Goal: Task Accomplishment & Management: Use online tool/utility

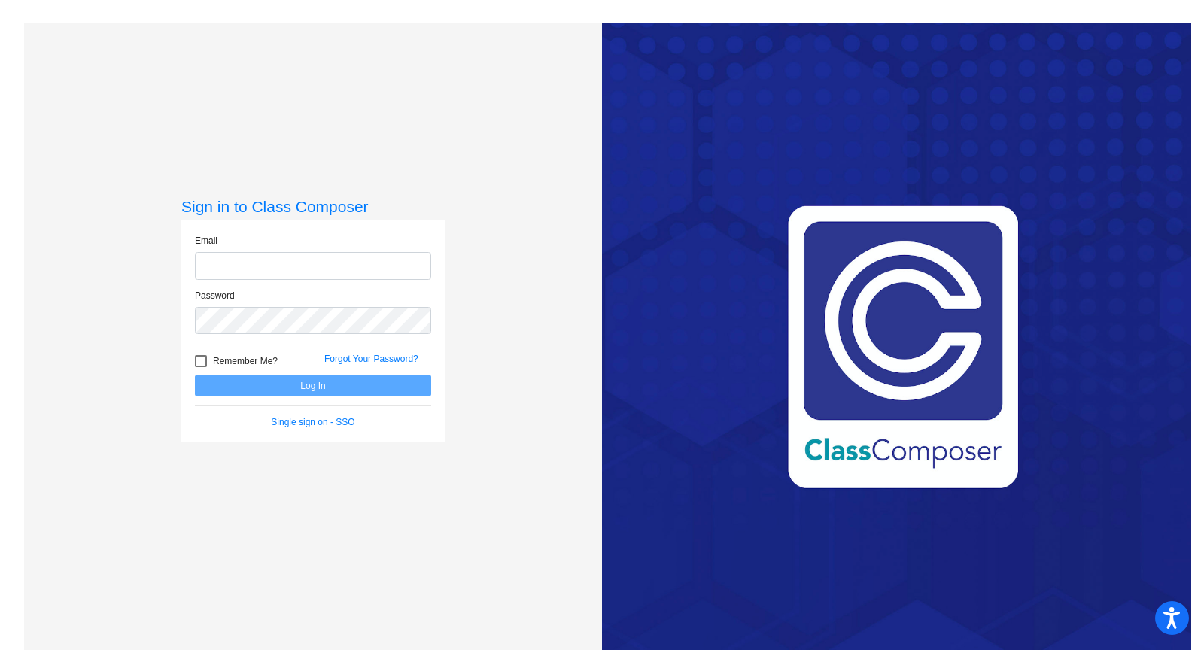
type input "[EMAIL_ADDRESS][PERSON_NAME][DOMAIN_NAME]"
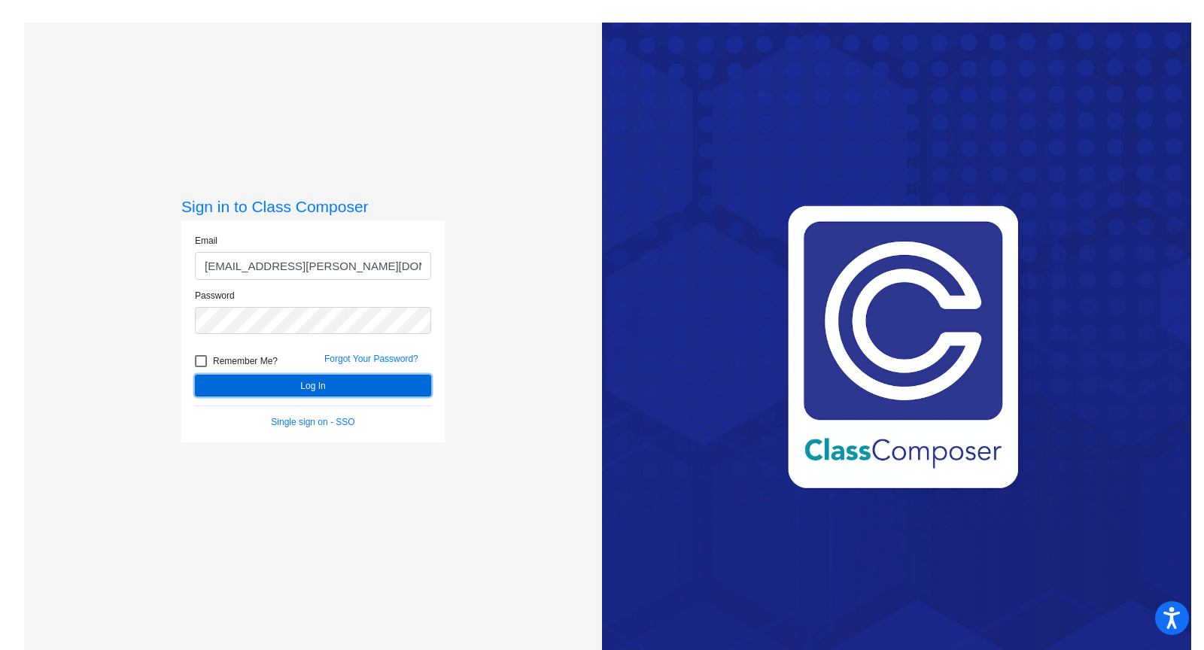
click at [354, 390] on button "Log In" at bounding box center [313, 386] width 236 height 22
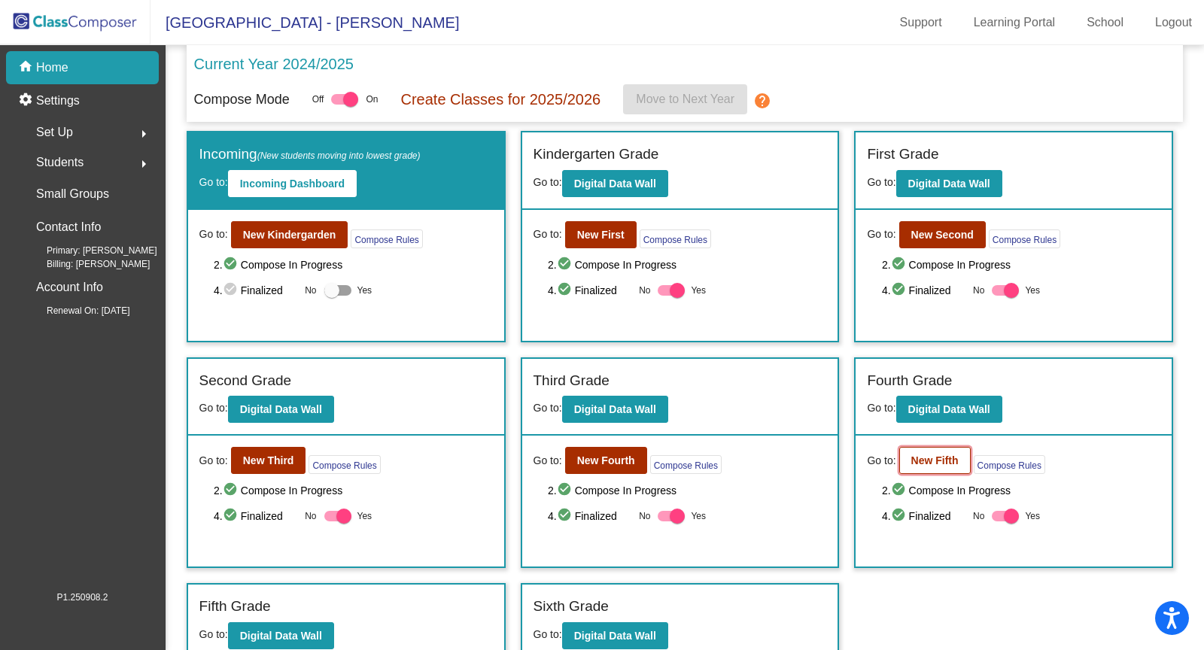
click at [934, 455] on b "New Fifth" at bounding box center [934, 461] width 47 height 12
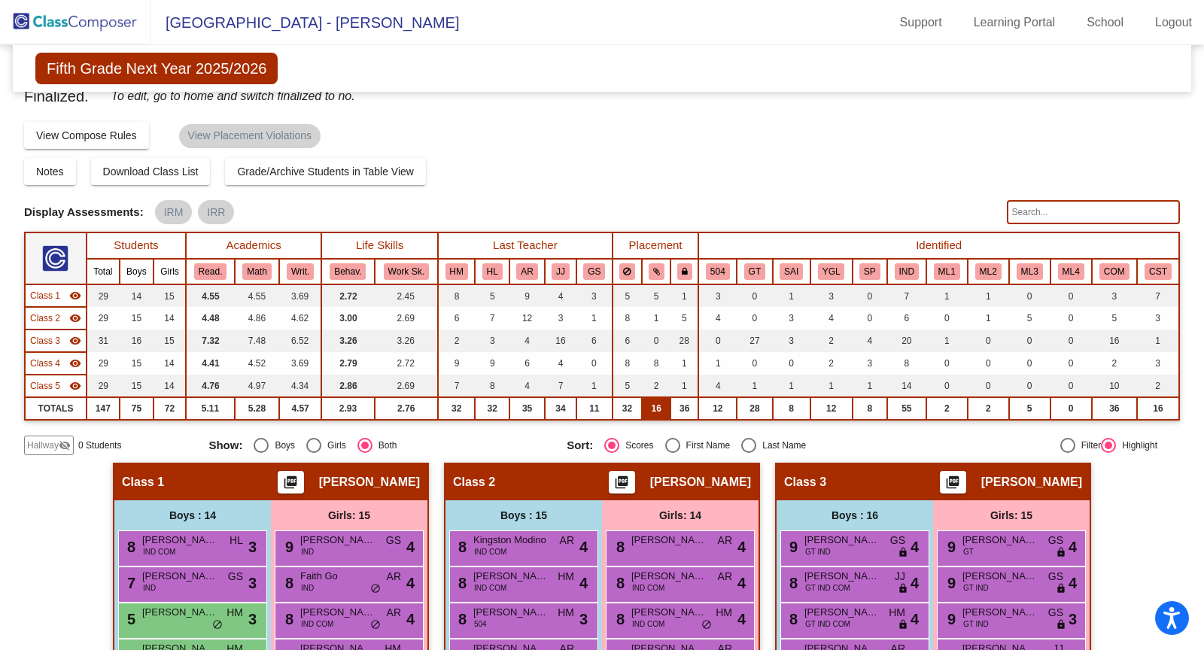
scroll to position [16, 0]
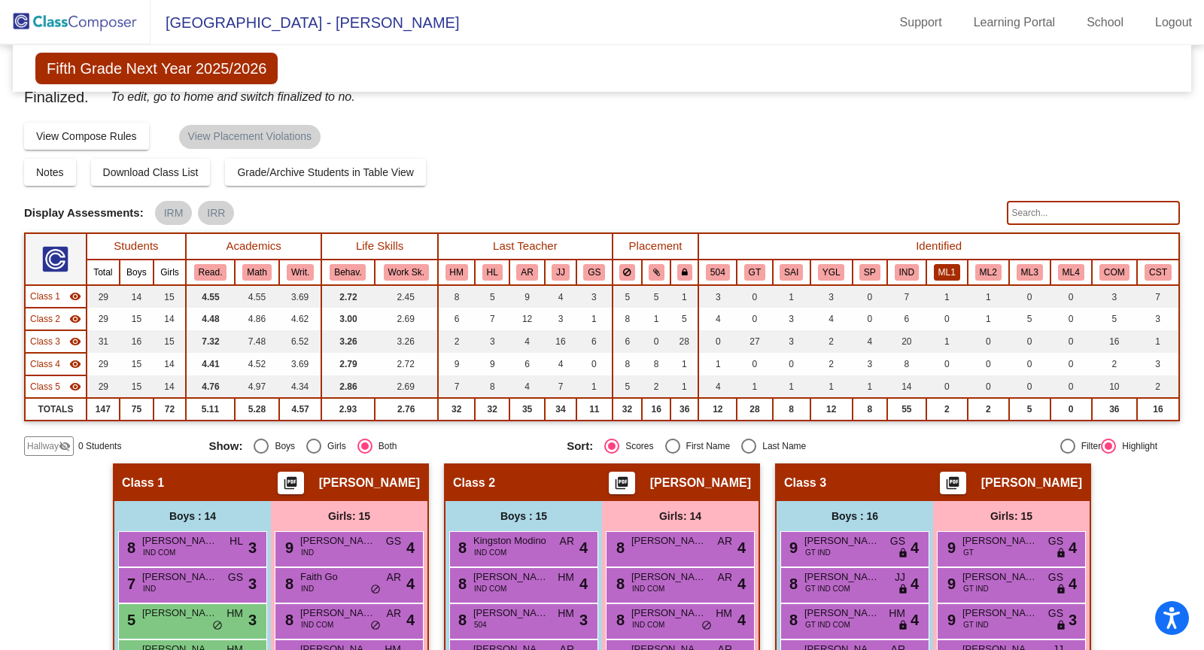
click at [943, 268] on button "ML1" at bounding box center [947, 272] width 26 height 17
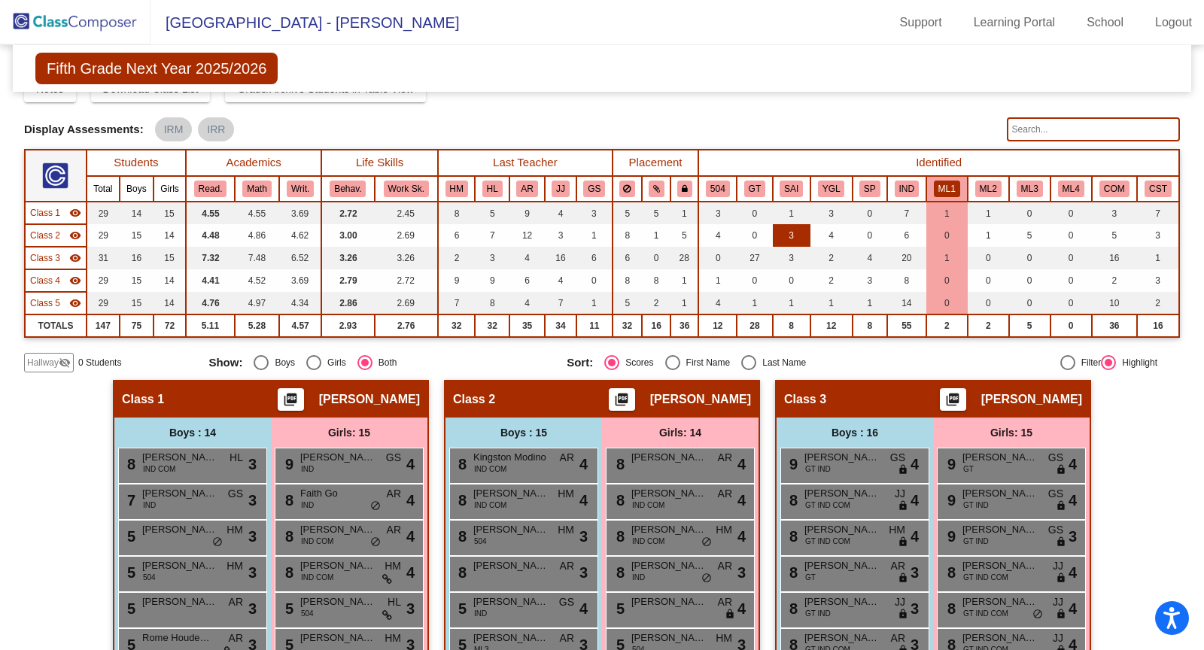
scroll to position [85, 0]
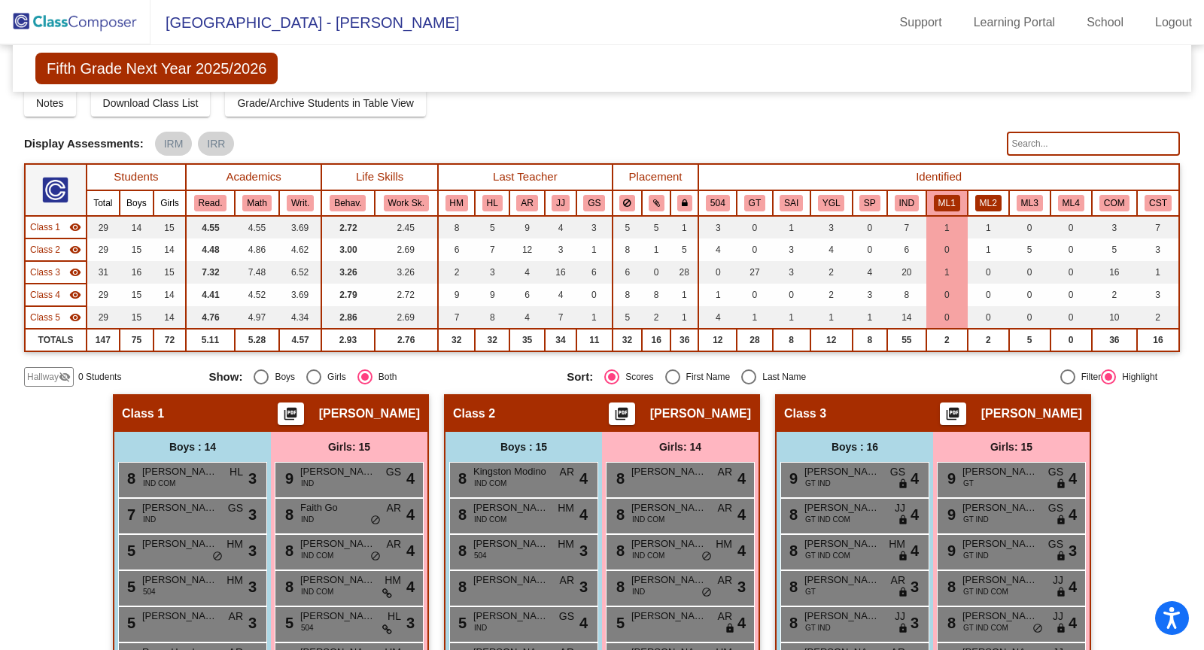
click at [993, 199] on button "ML2" at bounding box center [988, 203] width 26 height 17
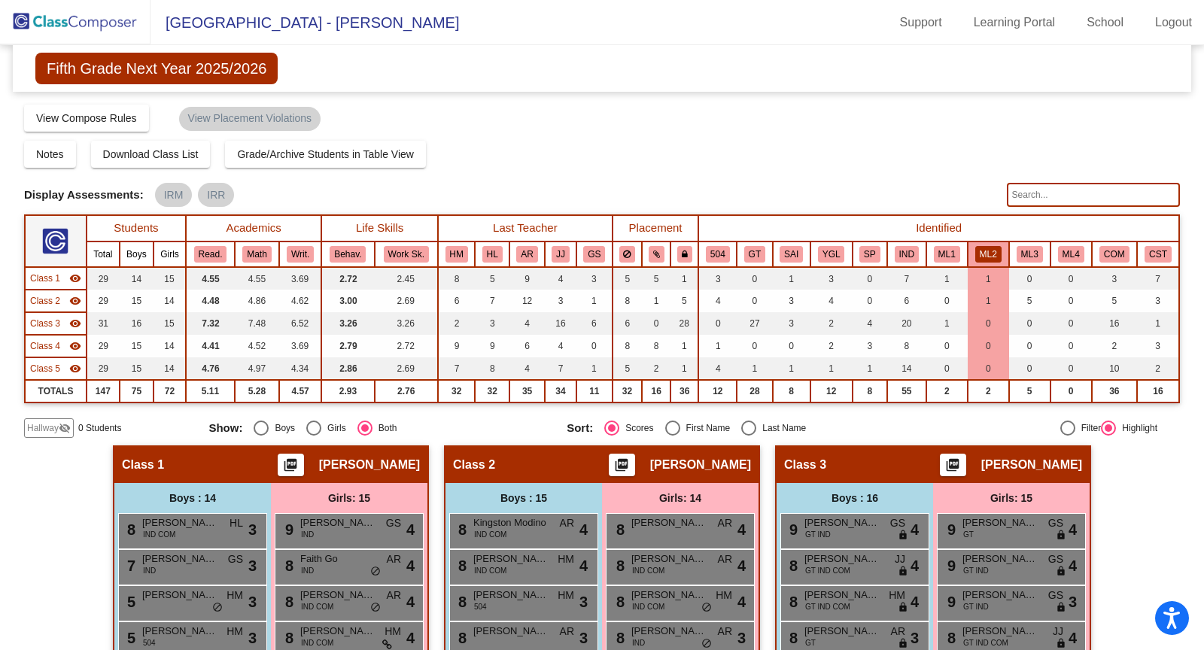
scroll to position [0, 0]
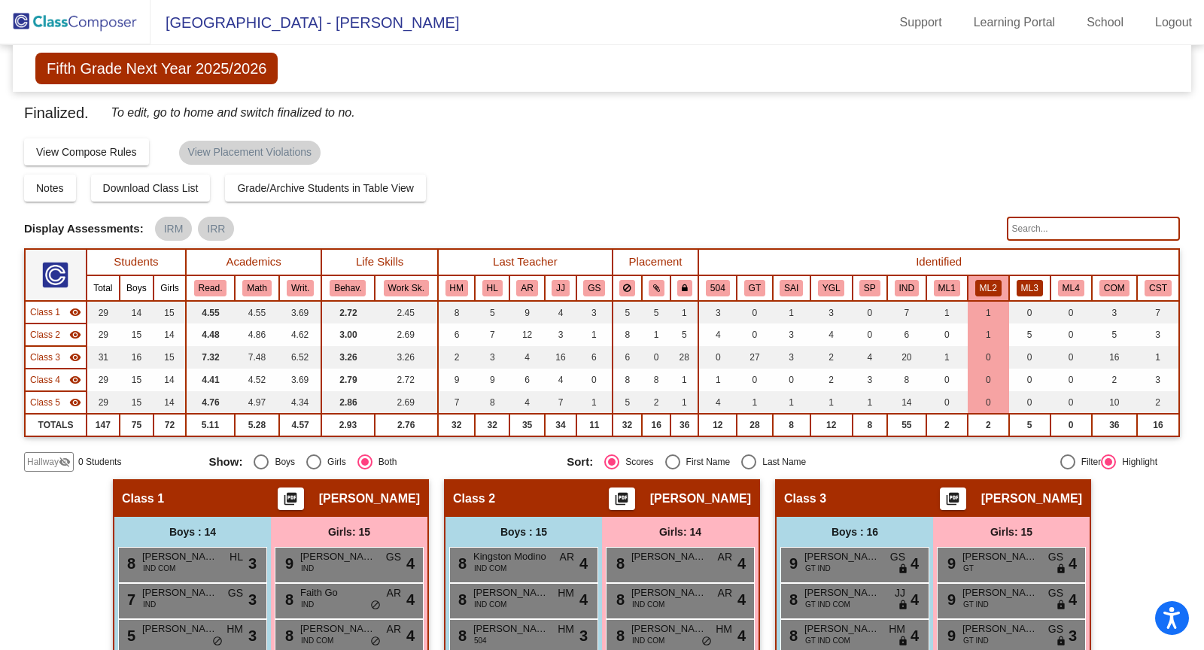
click at [1017, 280] on button "ML3" at bounding box center [1030, 288] width 26 height 17
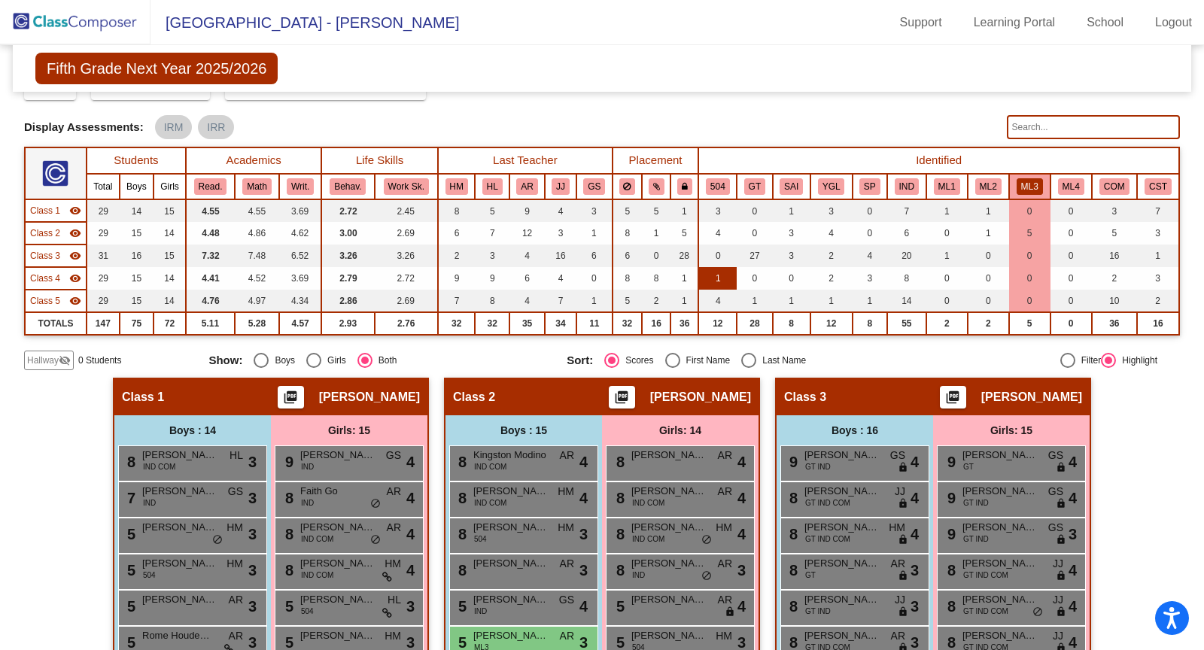
scroll to position [78, 0]
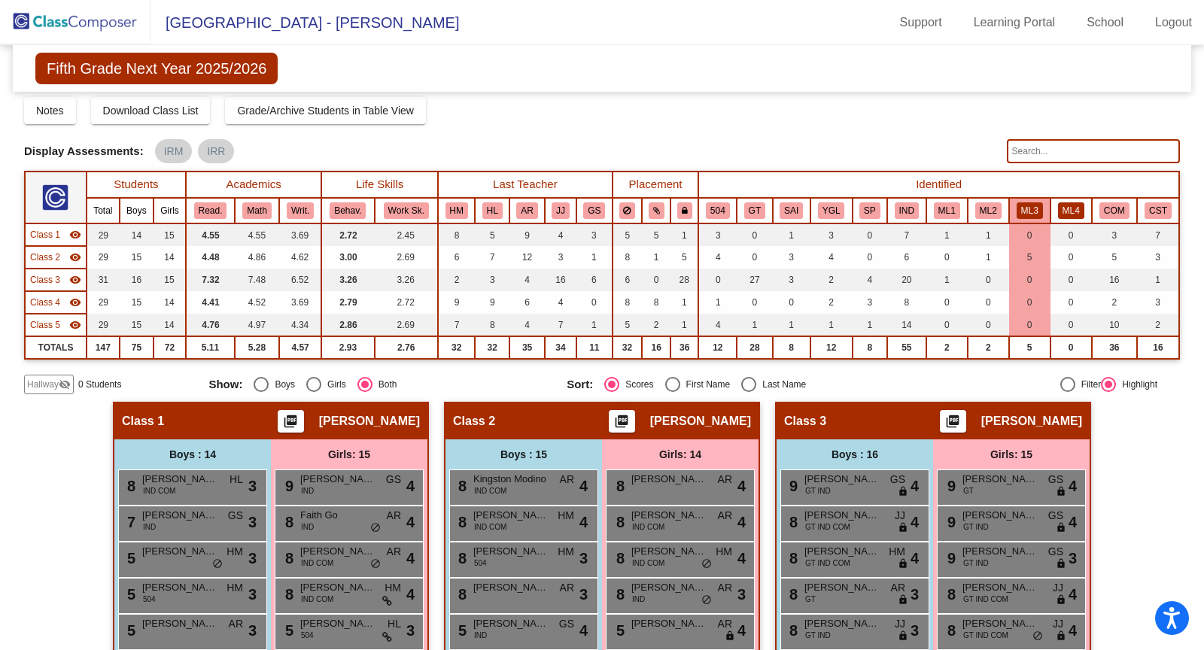
click at [1069, 206] on button "ML4" at bounding box center [1071, 210] width 26 height 17
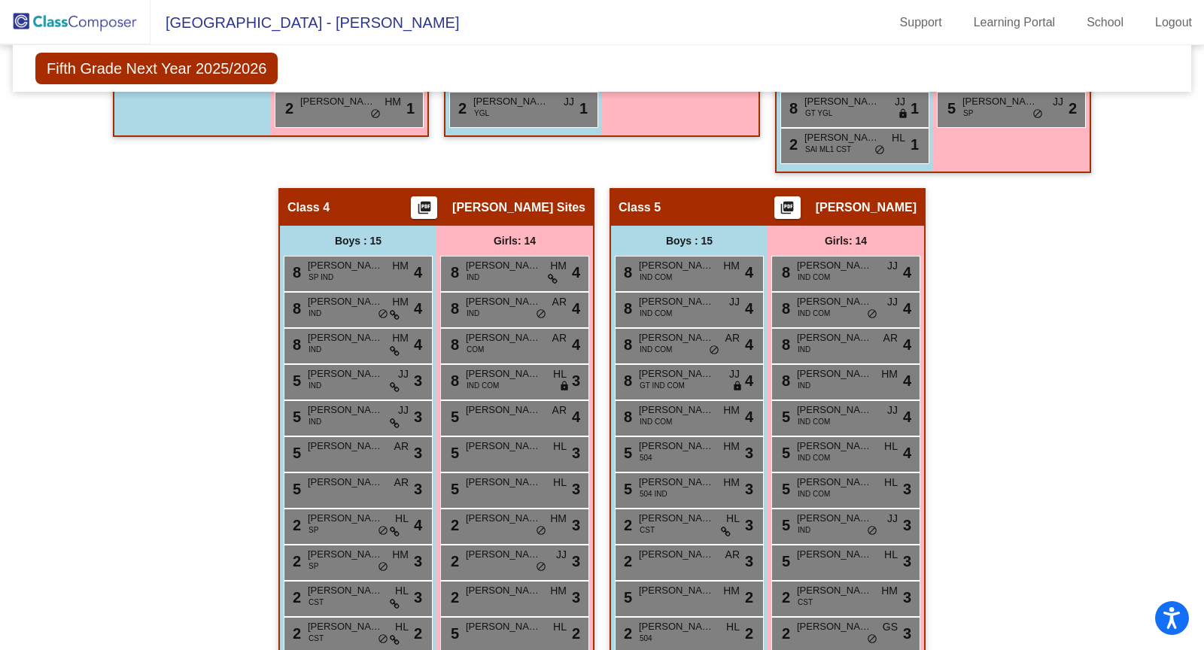
scroll to position [1129, 0]
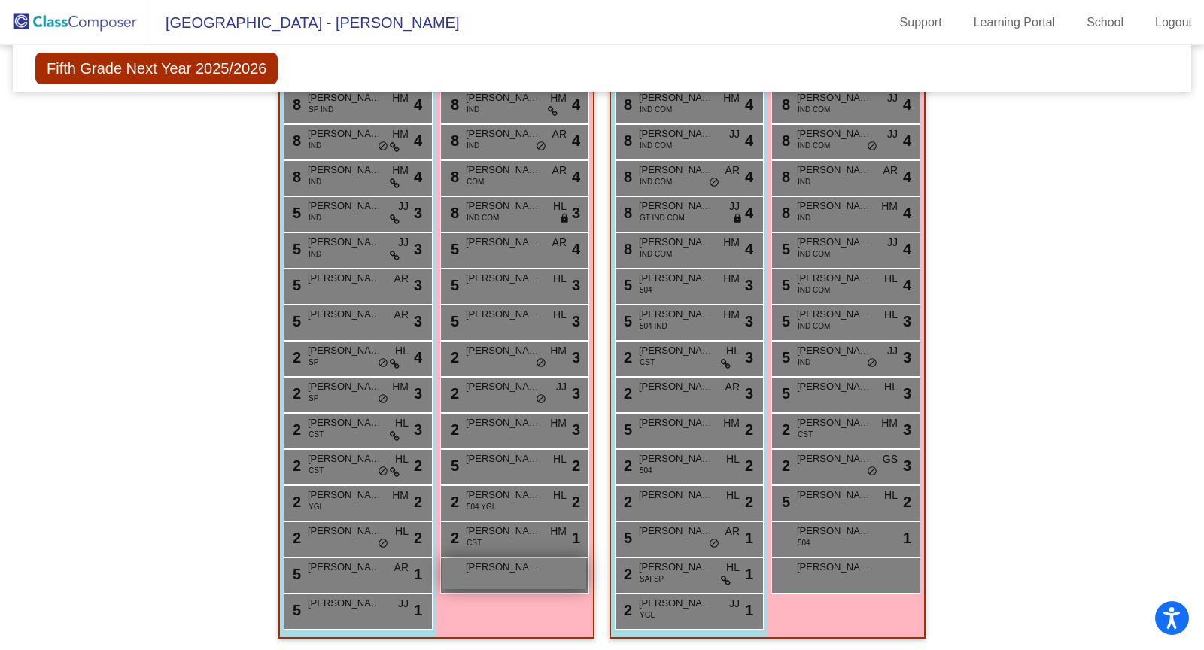
click at [528, 574] on div "[PERSON_NAME] lock do_not_disturb_alt" at bounding box center [515, 573] width 144 height 31
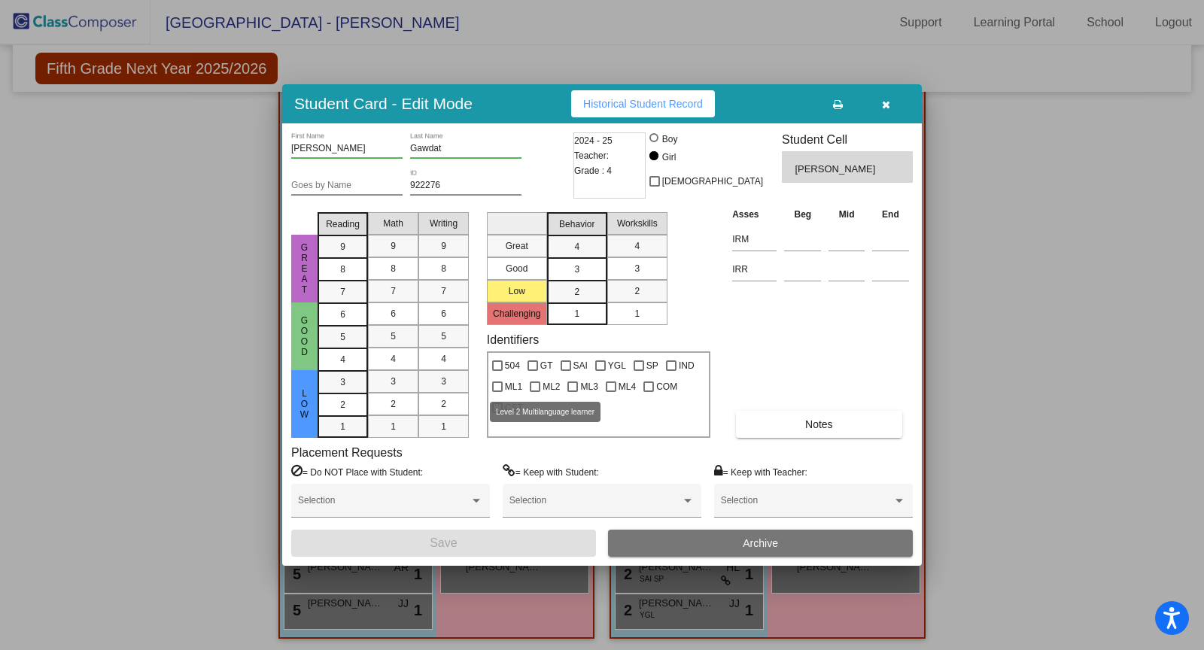
click at [539, 385] on div at bounding box center [535, 387] width 11 height 11
click at [535, 392] on input "ML2" at bounding box center [534, 392] width 1 height 1
checkbox input "true"
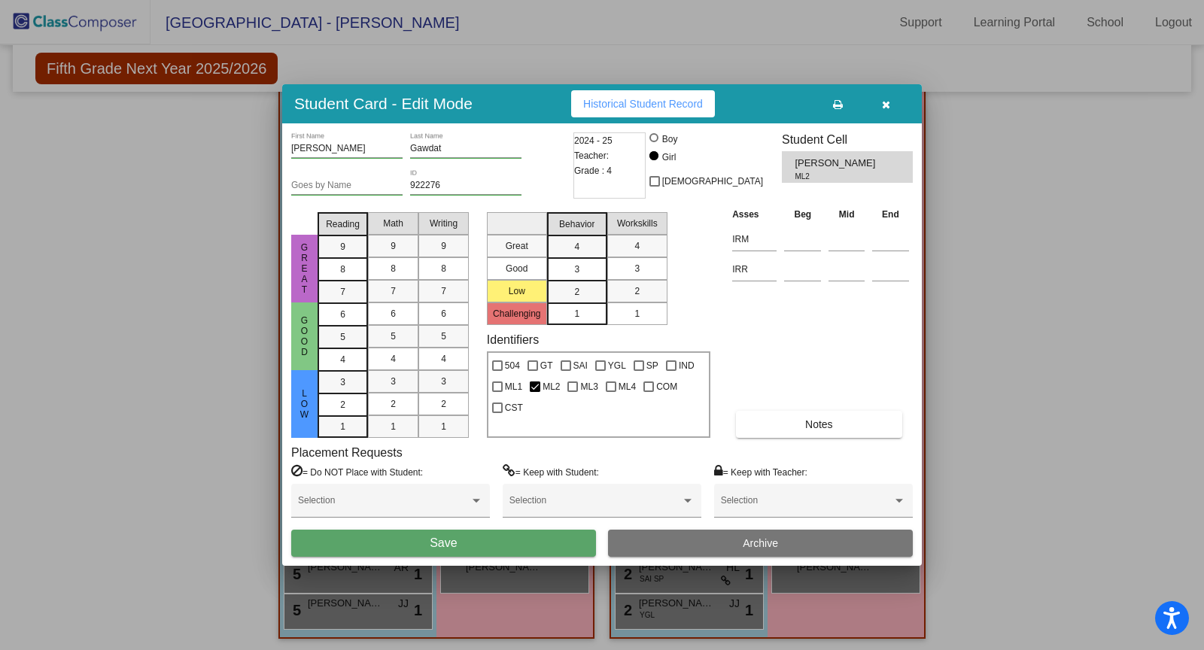
click at [539, 544] on button "Save" at bounding box center [443, 543] width 305 height 27
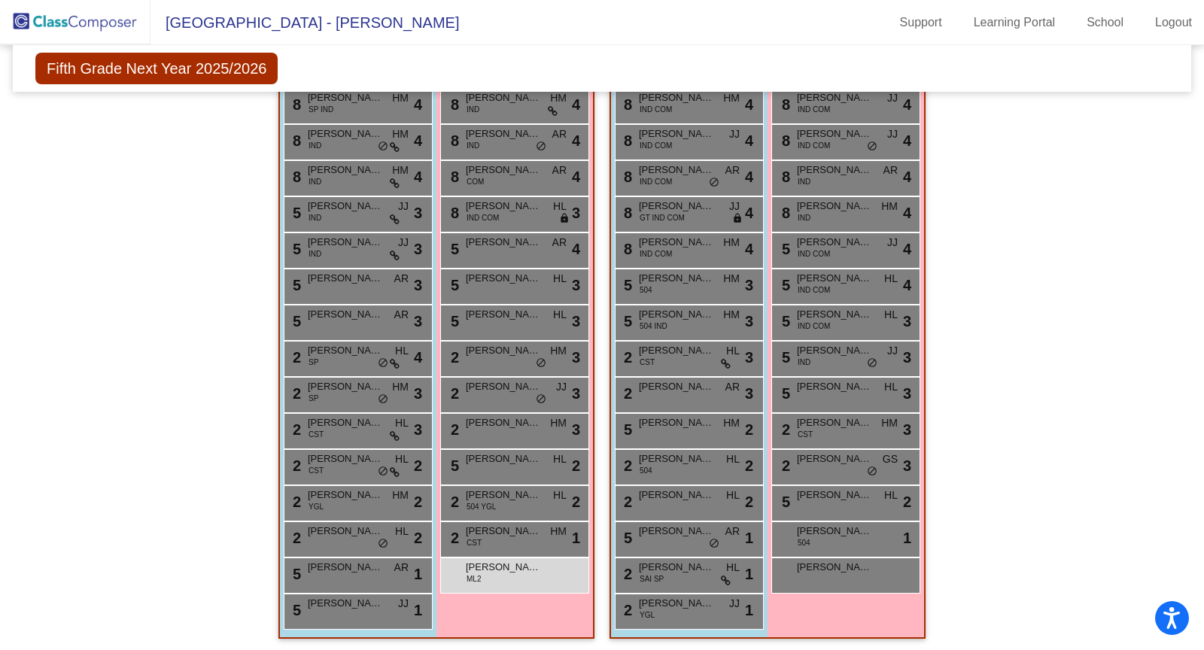
click at [1074, 160] on div "Hallway - Hallway Class picture_as_pdf Add Student First Name Last Name Student…" at bounding box center [602, 2] width 1156 height 1303
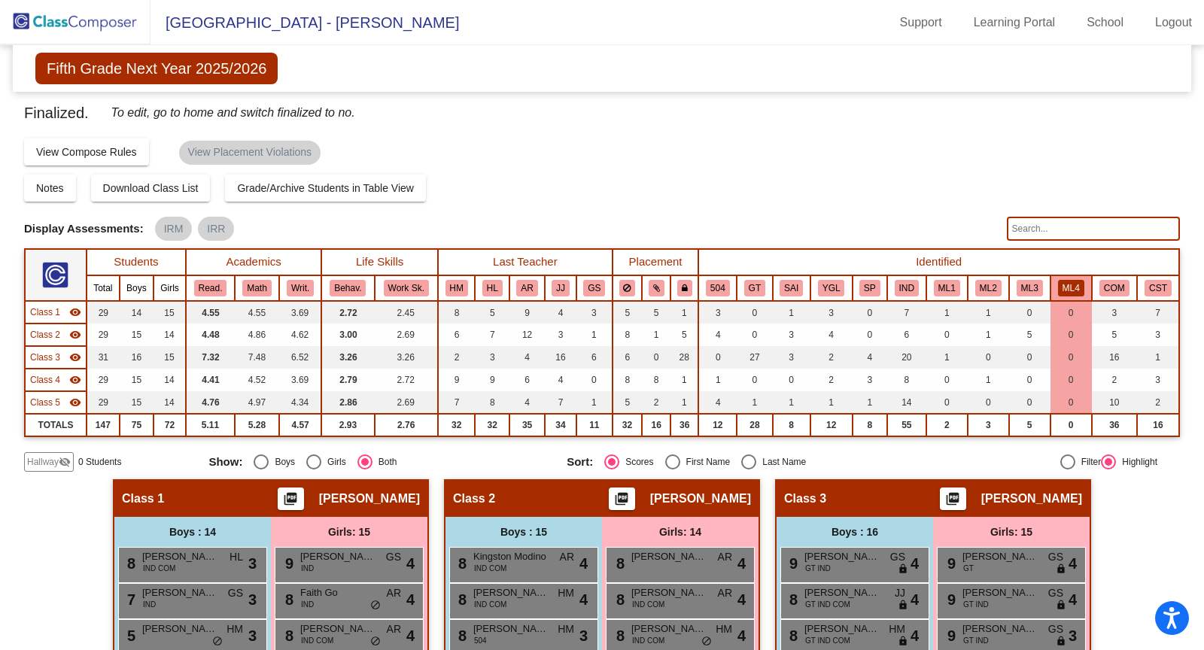
click at [1071, 294] on button "ML4" at bounding box center [1071, 288] width 26 height 17
